Goal: Information Seeking & Learning: Compare options

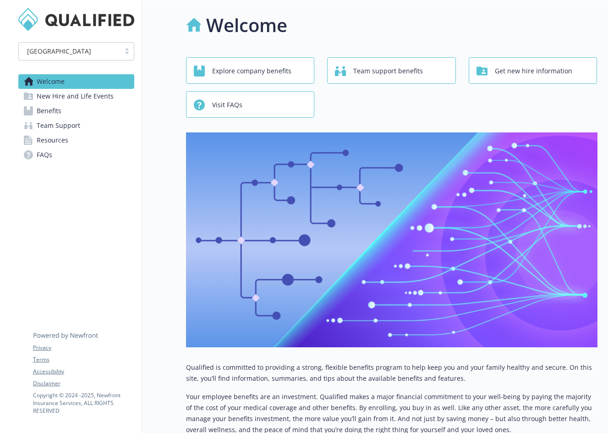
click at [286, 75] on span "Explore company benefits" at bounding box center [251, 70] width 79 height 17
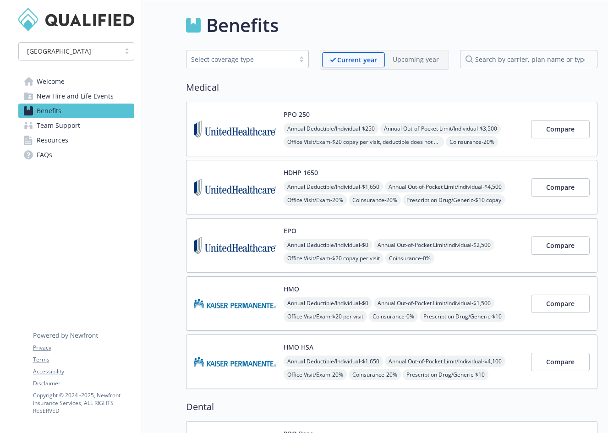
click at [70, 83] on link "Welcome" at bounding box center [76, 81] width 116 height 15
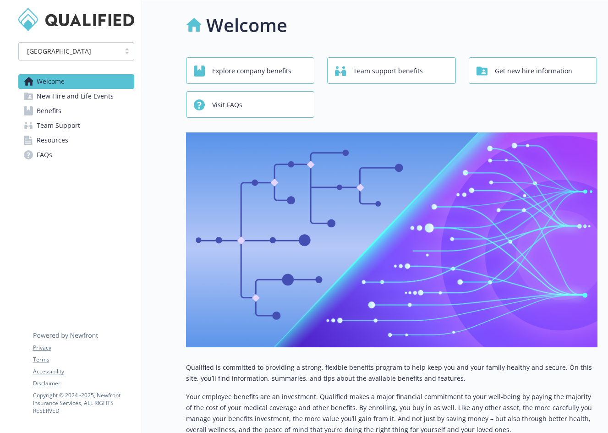
click at [64, 114] on link "Benefits" at bounding box center [76, 111] width 116 height 15
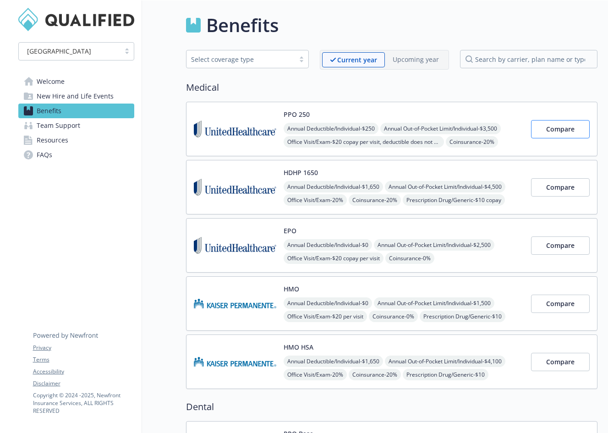
click at [566, 129] on span "Compare" at bounding box center [561, 129] width 28 height 9
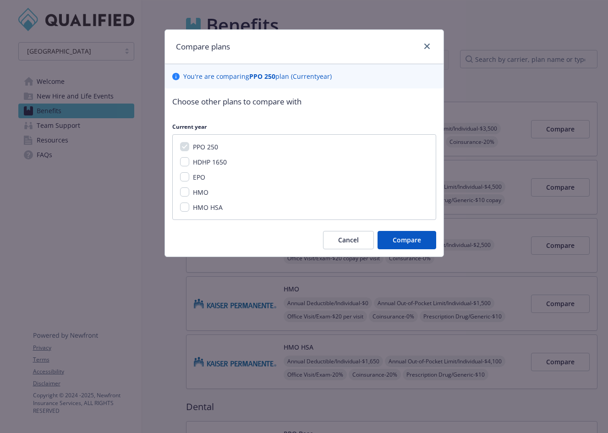
click at [186, 164] on input "HDHP 1650" at bounding box center [184, 161] width 9 height 9
checkbox input "true"
click at [412, 238] on span "Compare" at bounding box center [407, 240] width 28 height 9
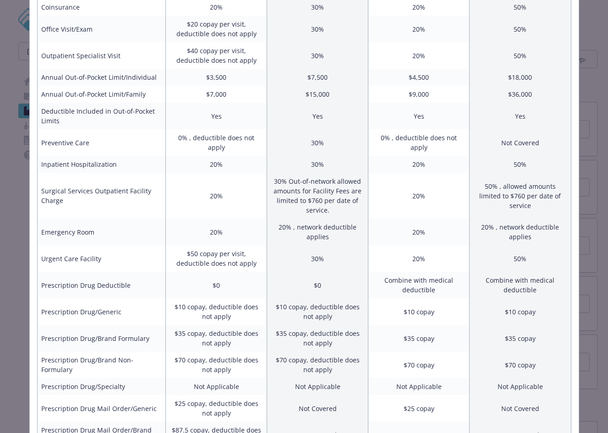
scroll to position [219, 0]
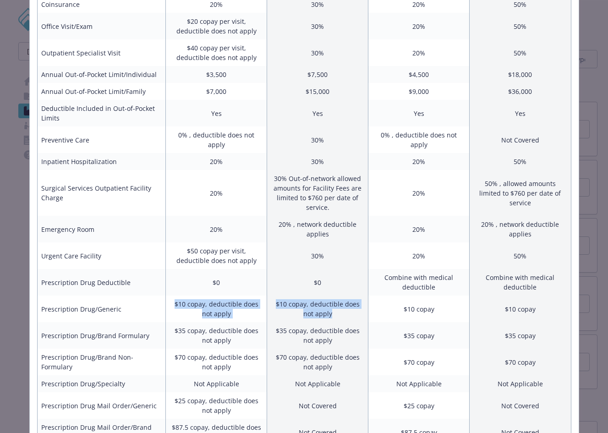
drag, startPoint x: 332, startPoint y: 309, endPoint x: 260, endPoint y: 288, distance: 75.3
click at [260, 296] on tr "Prescription Drug/Generic $10 copay, deductible does not apply $10 copay, deduc…" at bounding box center [304, 309] width 534 height 27
click at [307, 298] on td "$10 copay, deductible does not apply" at bounding box center [317, 309] width 101 height 27
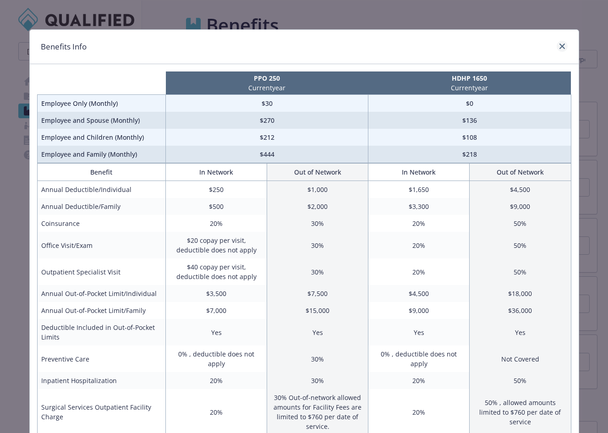
scroll to position [0, 0]
drag, startPoint x: 564, startPoint y: 47, endPoint x: 548, endPoint y: 46, distance: 16.5
click at [564, 46] on icon "close" at bounding box center [563, 47] width 6 height 6
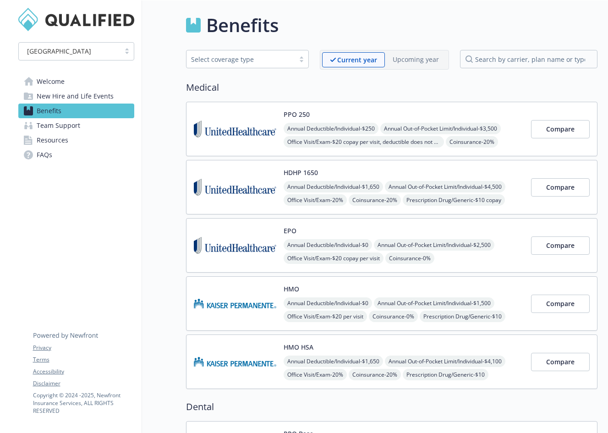
click at [76, 80] on link "Welcome" at bounding box center [76, 81] width 116 height 15
